Goal: Book appointment/travel/reservation

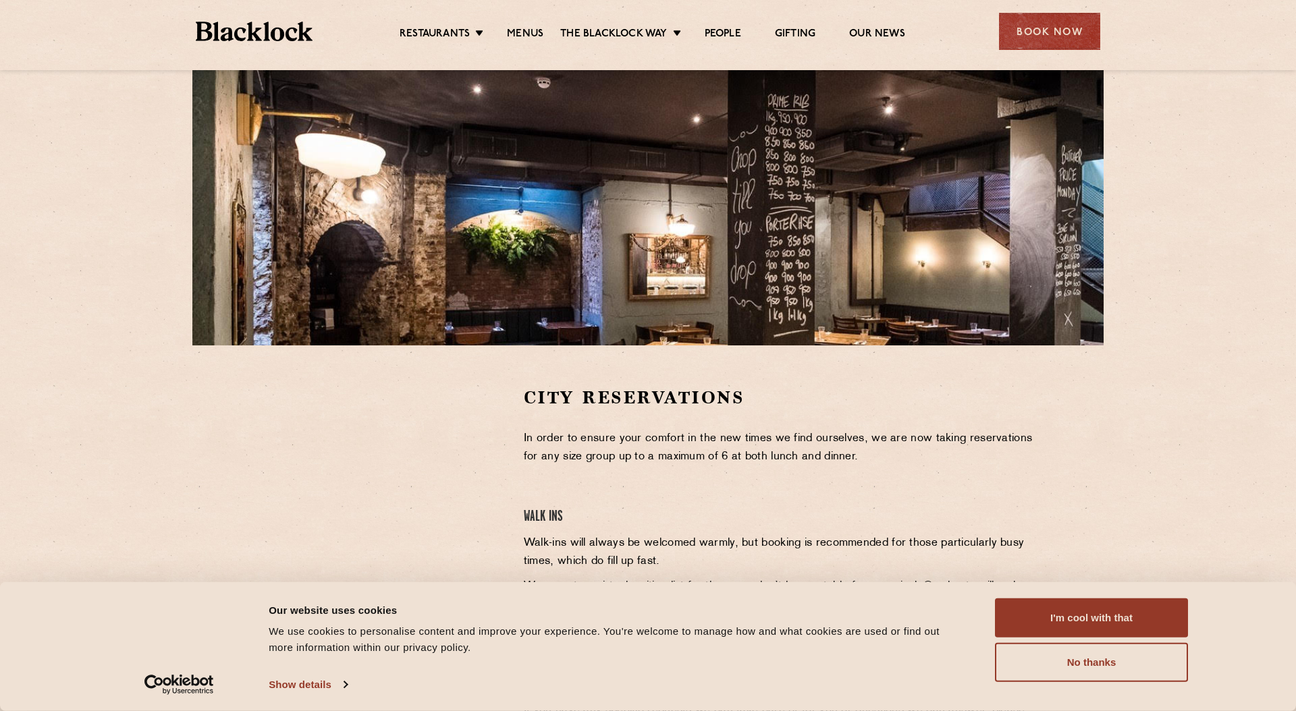
scroll to position [162, 0]
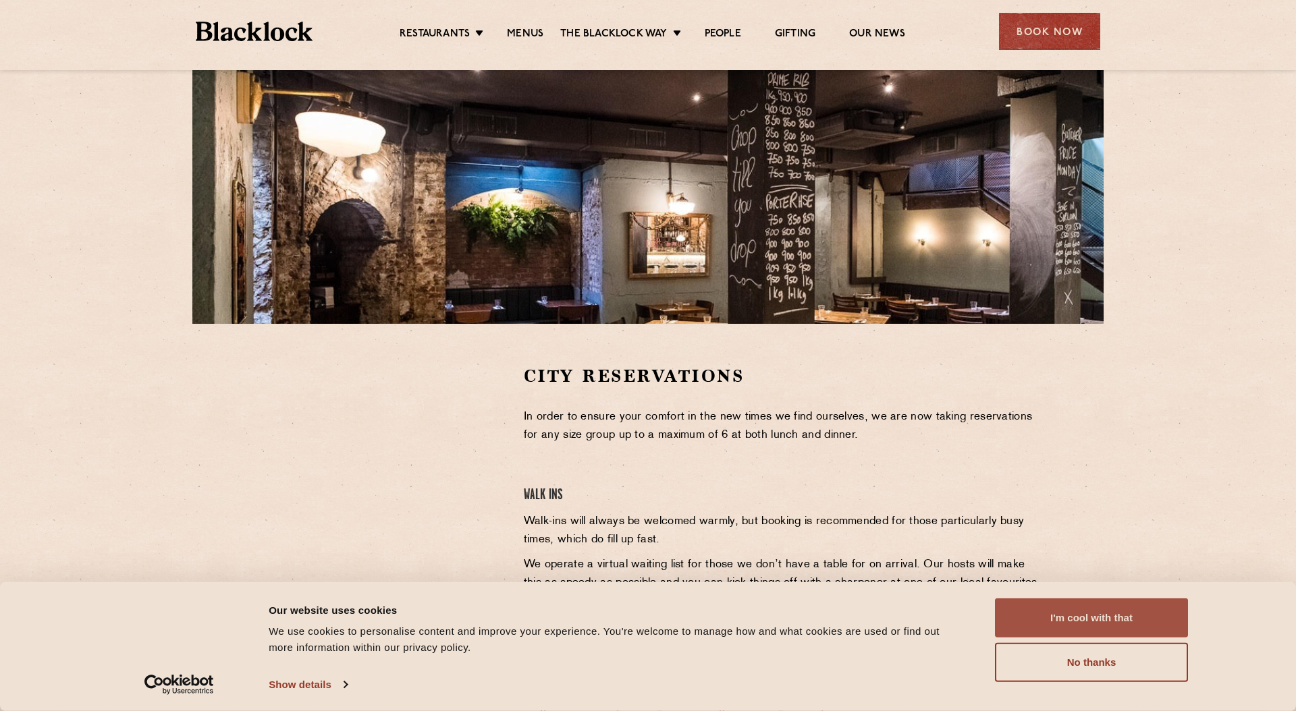
click at [1048, 611] on button "I'm cool with that" at bounding box center [1091, 618] width 193 height 39
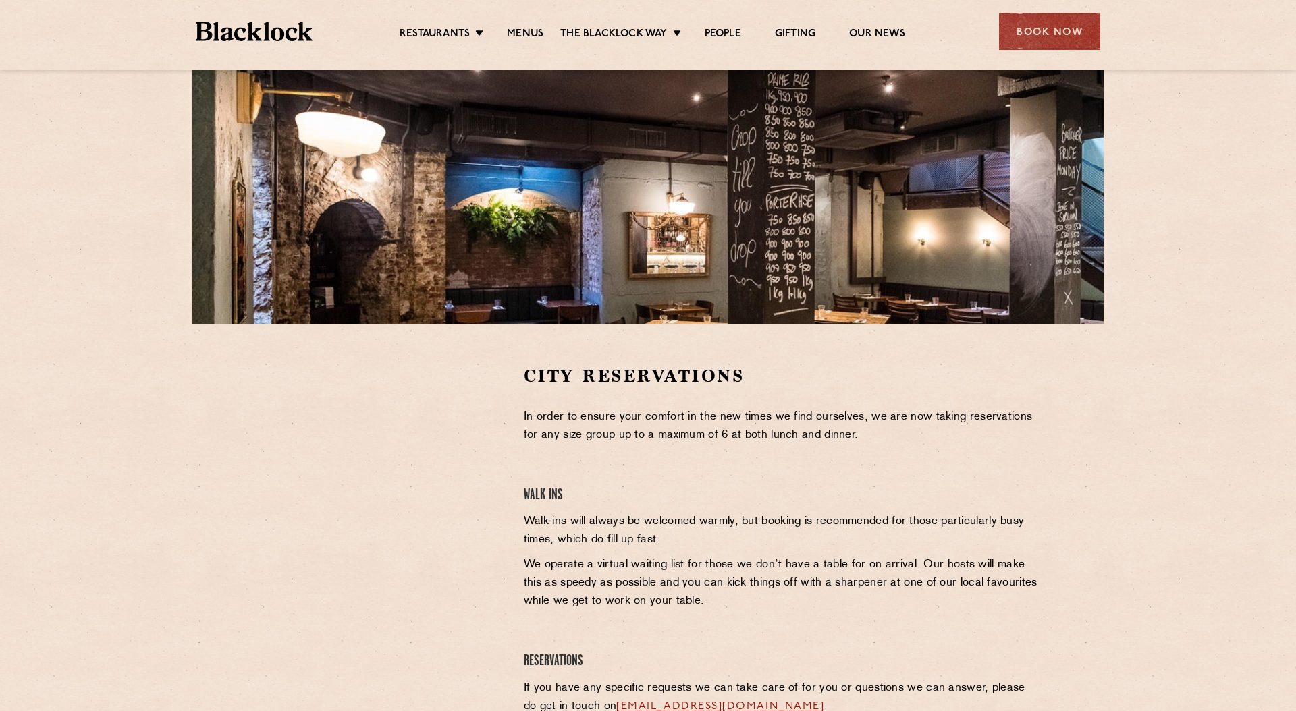
scroll to position [165, 0]
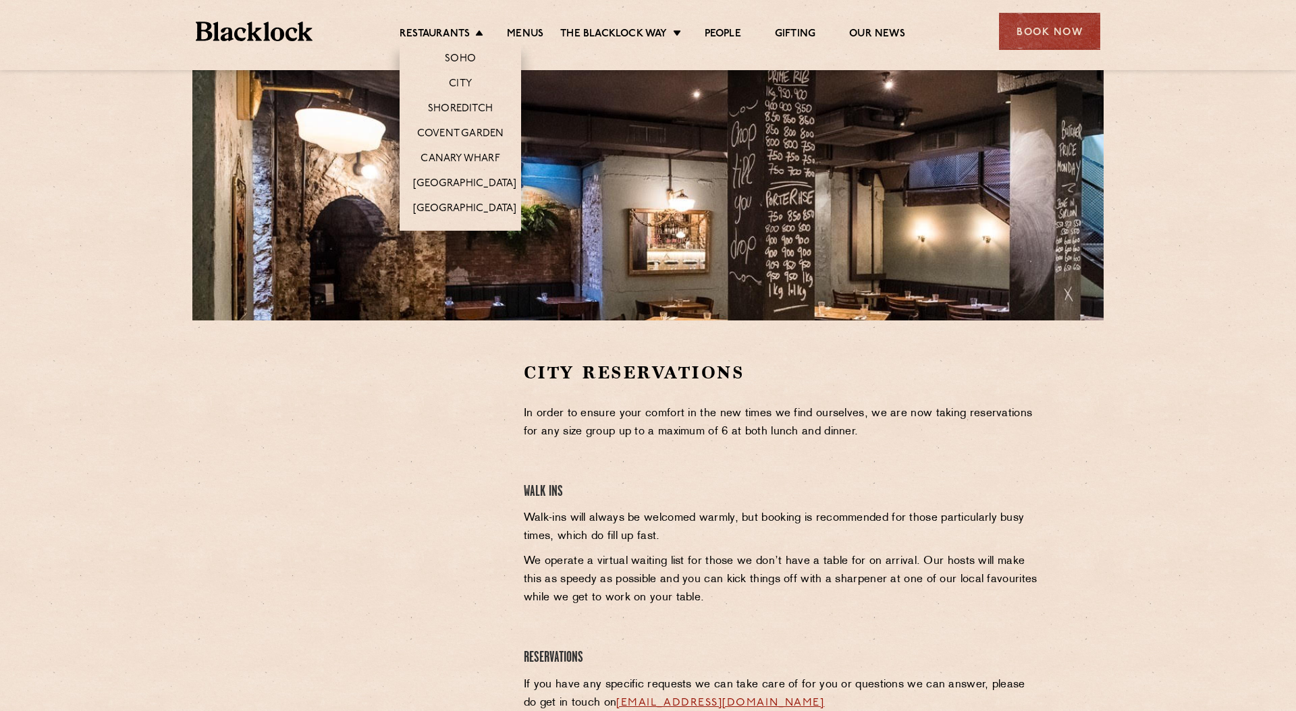
click at [472, 30] on li "Restaurants Soho City Shoreditch Covent Garden Canary Wharf Manchester Birmingh…" at bounding box center [445, 35] width 90 height 15
click at [448, 106] on link "Shoreditch" at bounding box center [460, 110] width 65 height 15
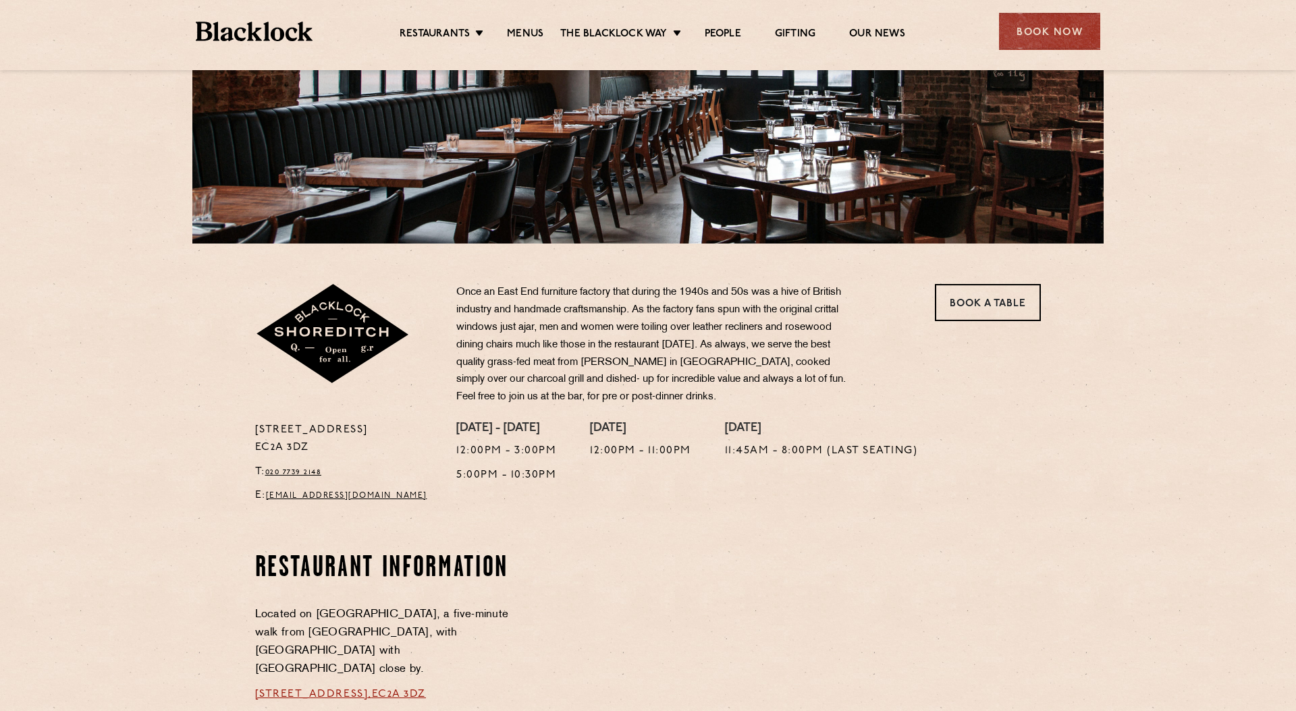
scroll to position [292, 0]
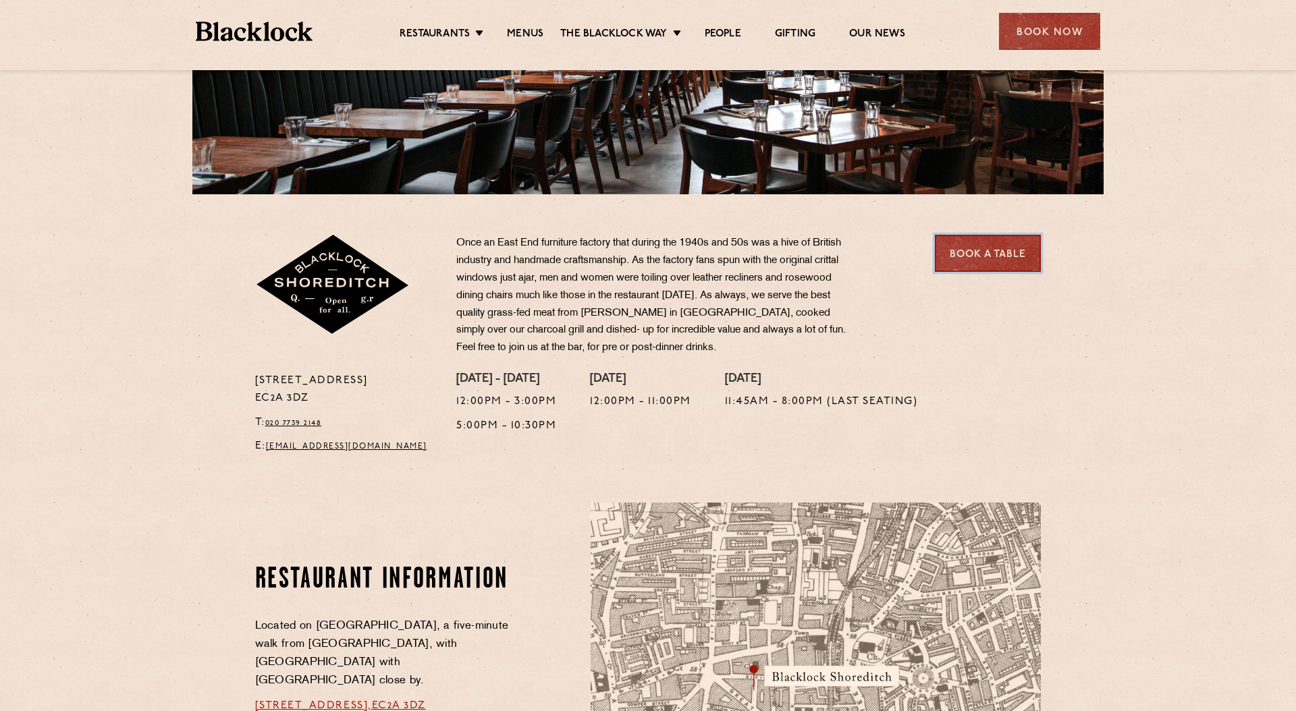
click at [1001, 247] on link "Book a Table" at bounding box center [988, 253] width 106 height 37
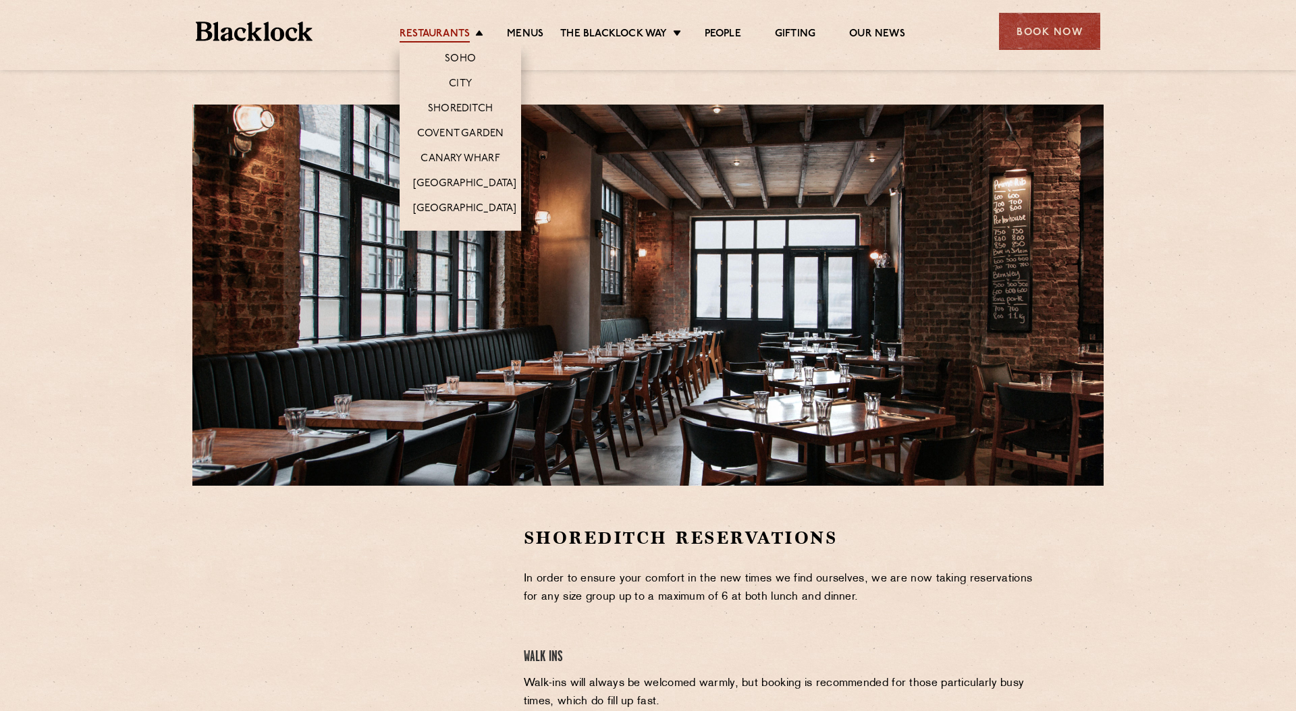
click at [456, 30] on link "Restaurants" at bounding box center [435, 35] width 70 height 15
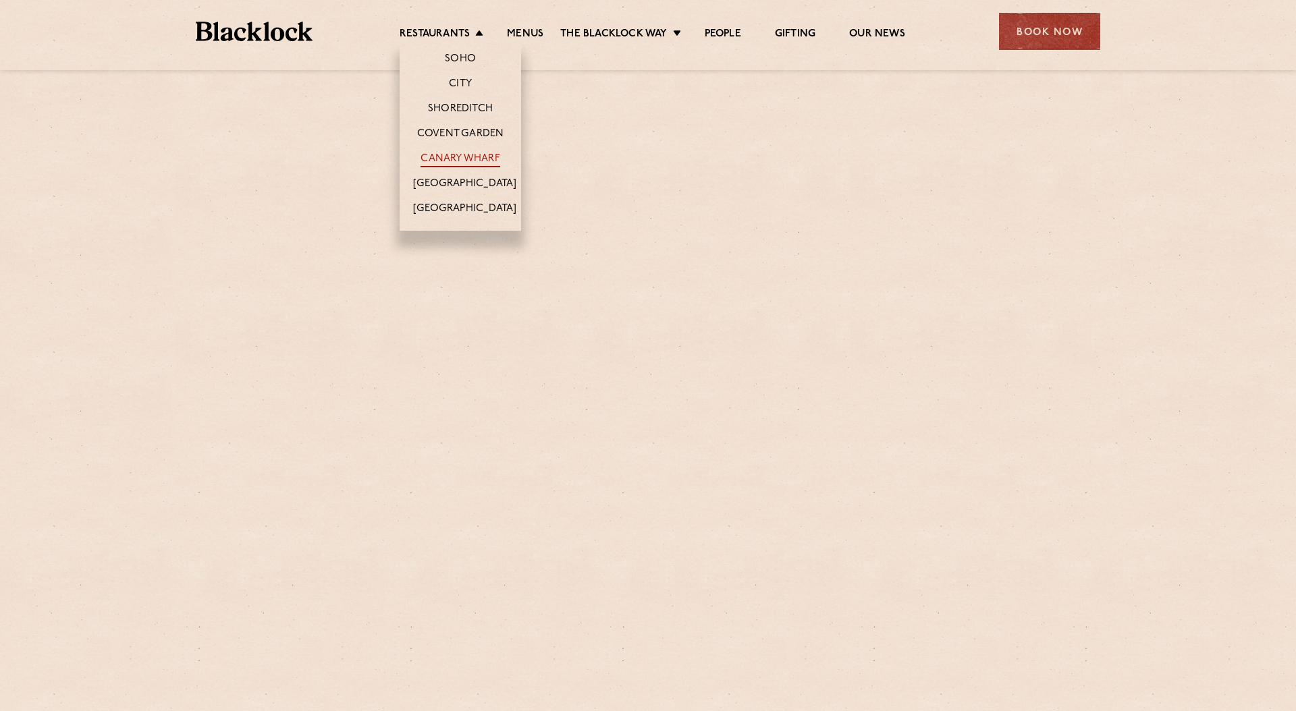
click at [449, 159] on link "Canary Wharf" at bounding box center [459, 160] width 79 height 15
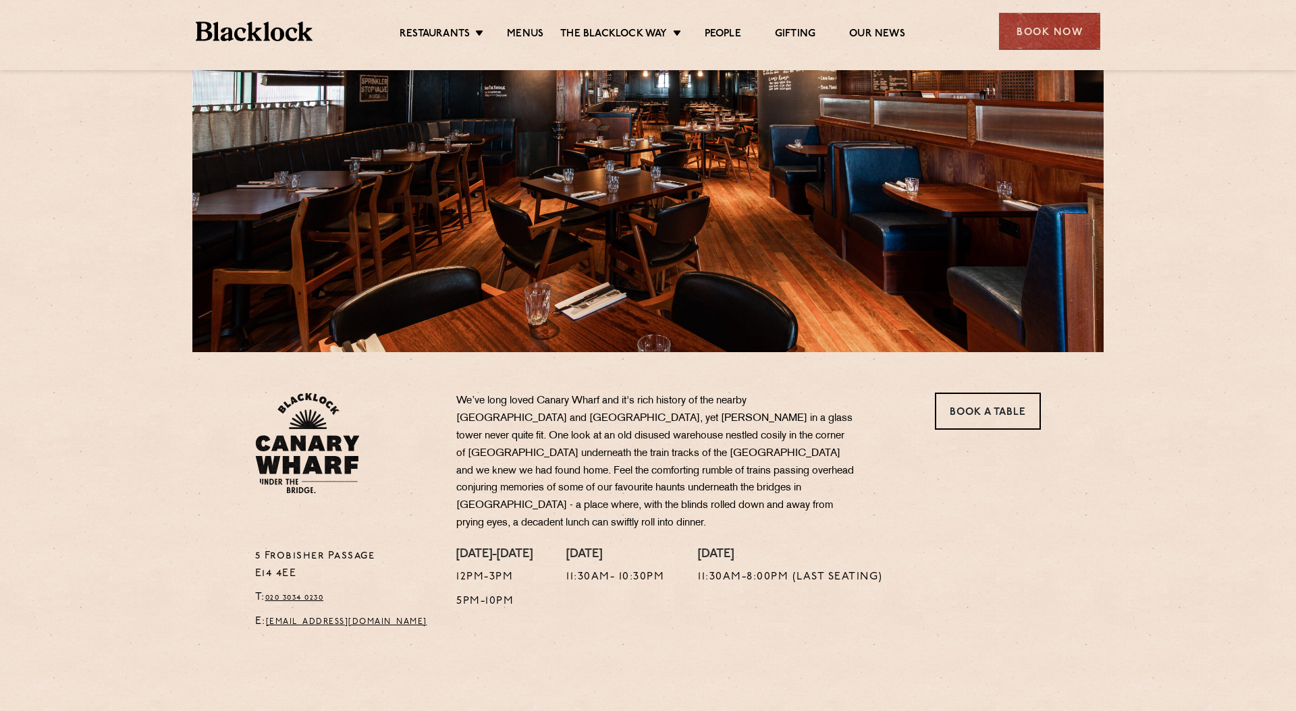
scroll to position [185, 0]
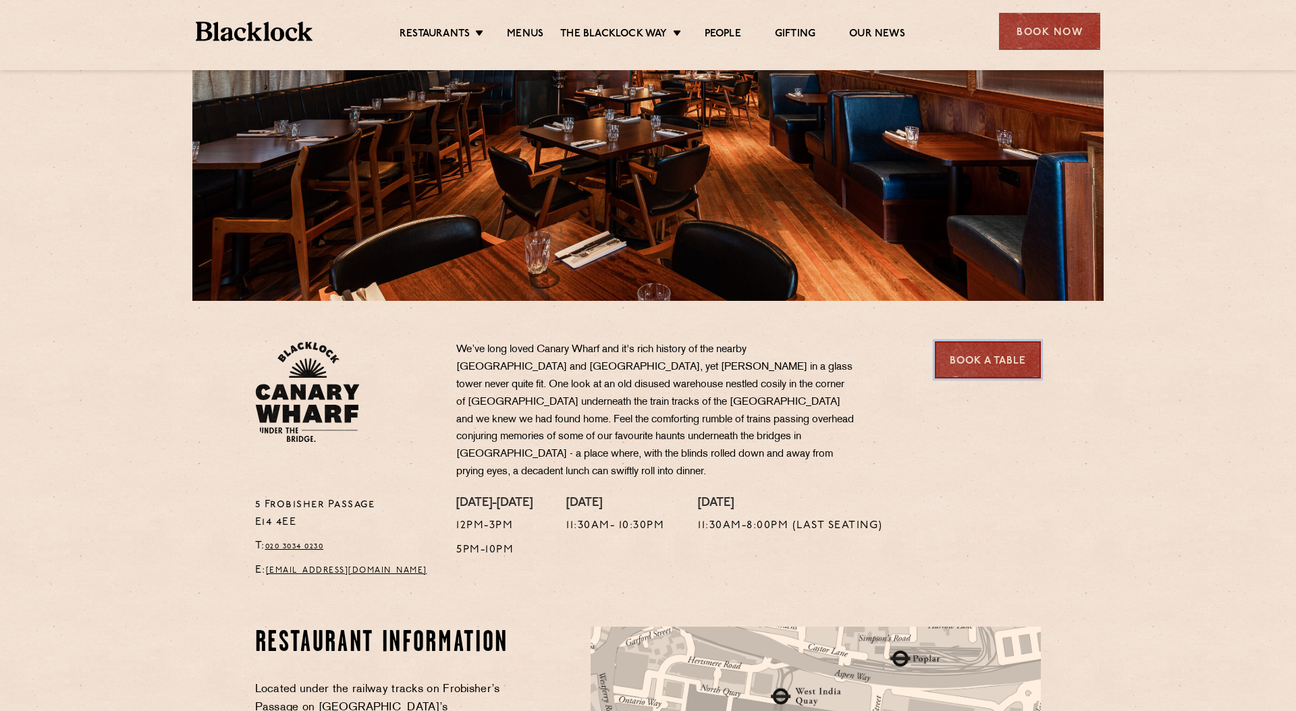
click at [984, 366] on link "Book a Table" at bounding box center [988, 359] width 106 height 37
